Goal: Information Seeking & Learning: Learn about a topic

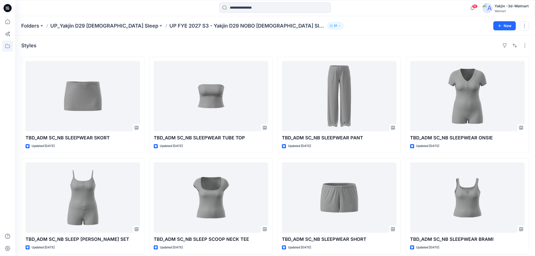
scroll to position [151, 0]
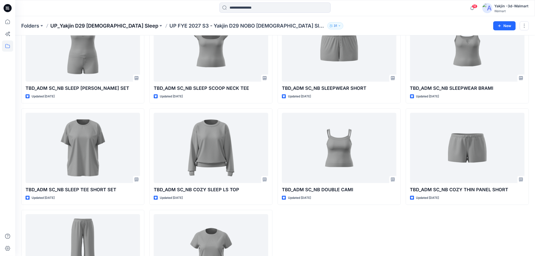
click at [93, 27] on p "UP_Yakjin D29 [DEMOGRAPHIC_DATA] Sleep" at bounding box center [104, 25] width 108 height 7
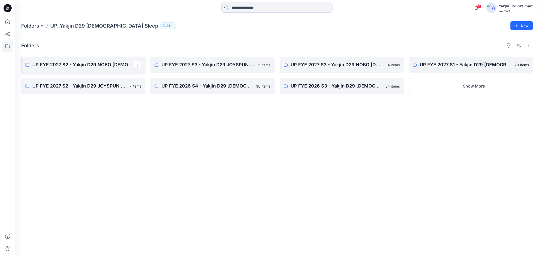
click at [97, 67] on p "UP FYE 2027 S2 - Yakjin D29 NOBO [DEMOGRAPHIC_DATA] Sleepwear" at bounding box center [82, 64] width 101 height 7
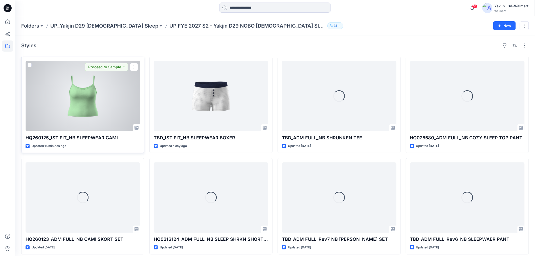
click at [100, 104] on div at bounding box center [83, 96] width 114 height 70
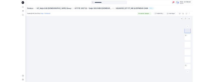
scroll to position [10, 0]
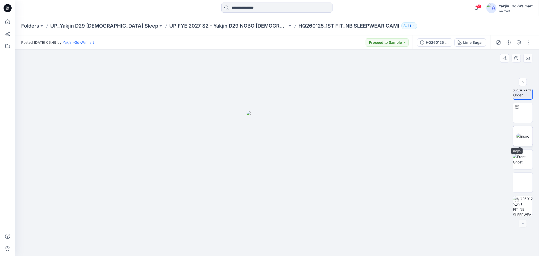
click at [517, 135] on img at bounding box center [522, 135] width 13 height 5
click at [294, 81] on img at bounding box center [277, 153] width 116 height 206
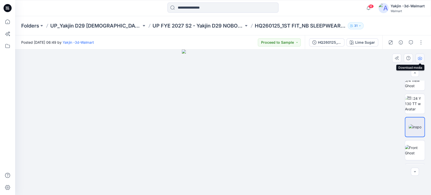
click at [418, 57] on icon "button" at bounding box center [420, 58] width 4 height 4
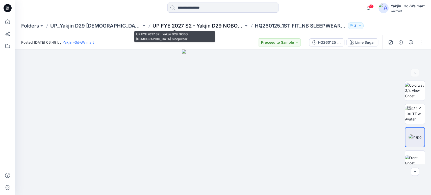
click at [188, 27] on p "UP FYE 2027 S2 - Yakjin D29 NOBO [DEMOGRAPHIC_DATA] Sleepwear" at bounding box center [198, 25] width 91 height 7
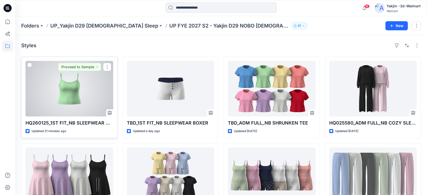
click at [83, 113] on div at bounding box center [70, 89] width 88 height 56
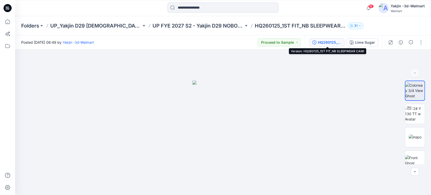
click at [317, 43] on button "HQ260125_1ST FIT_NB SLEEPWEAR CAMI" at bounding box center [326, 42] width 35 height 8
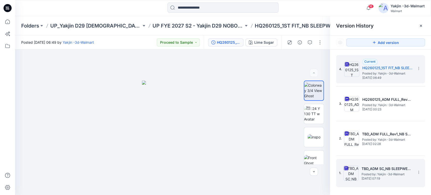
click at [395, 170] on h5 "TBD_ADM SC_NB SLEEPWEAR CAMI" at bounding box center [387, 169] width 51 height 6
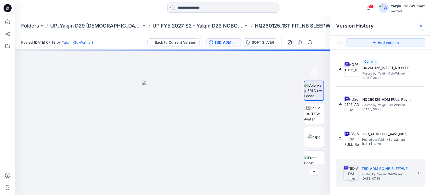
click at [420, 26] on icon at bounding box center [421, 26] width 4 height 4
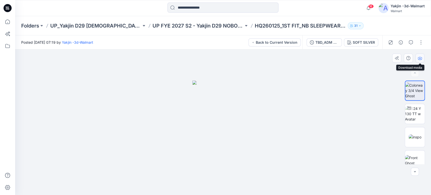
click at [421, 56] on icon "button" at bounding box center [420, 58] width 4 height 4
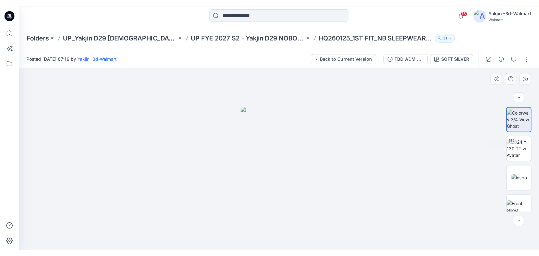
scroll to position [76, 0]
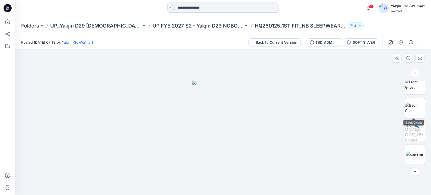
click at [413, 110] on img at bounding box center [415, 108] width 20 height 11
click at [421, 58] on icon "button" at bounding box center [420, 58] width 4 height 4
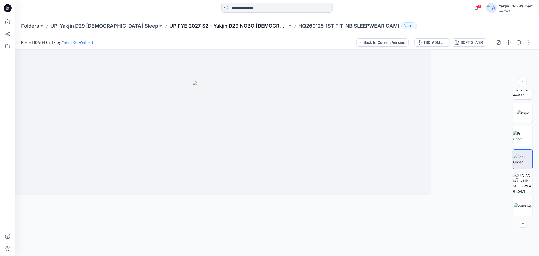
scroll to position [33, 0]
